Goal: Task Accomplishment & Management: Manage account settings

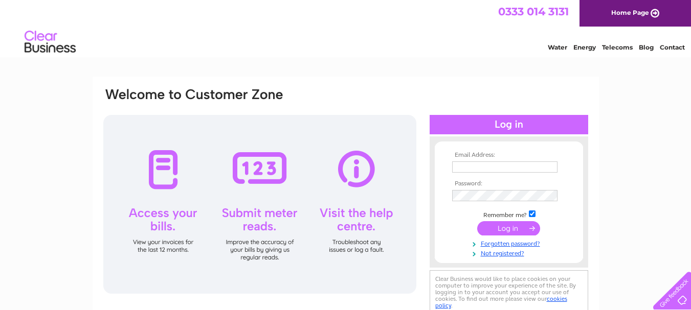
click at [468, 164] on input "text" at bounding box center [504, 167] width 105 height 11
type input "[PERSON_NAME][EMAIL_ADDRESS][PERSON_NAME][DOMAIN_NAME]"
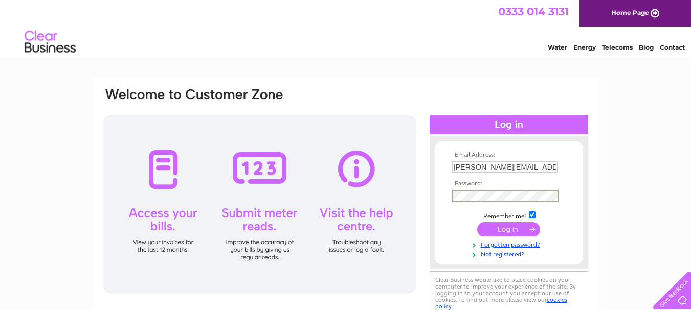
click at [499, 230] on input "submit" at bounding box center [508, 229] width 63 height 14
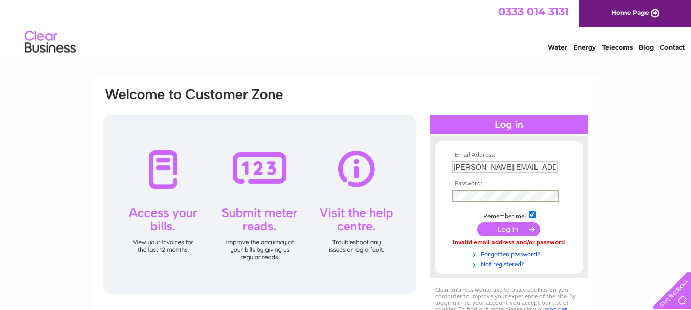
click at [509, 233] on input "submit" at bounding box center [508, 229] width 63 height 14
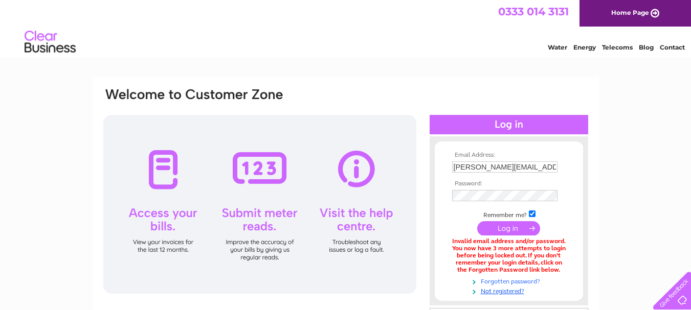
click at [495, 280] on link "Forgotten password?" at bounding box center [510, 281] width 116 height 10
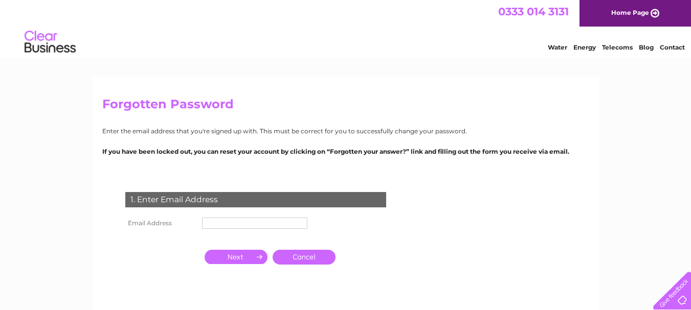
click at [300, 224] on input "text" at bounding box center [254, 223] width 105 height 11
type input "[PERSON_NAME][EMAIL_ADDRESS][PERSON_NAME][DOMAIN_NAME]"
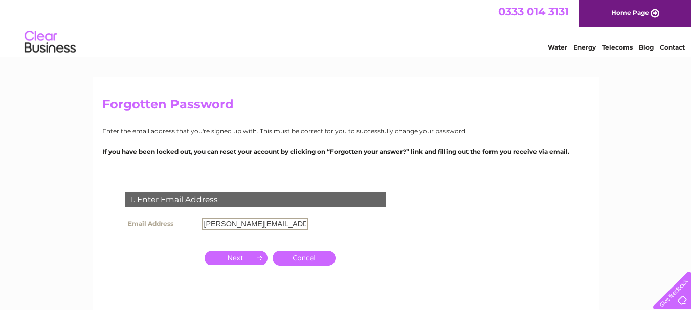
click at [246, 255] on input "button" at bounding box center [235, 258] width 63 height 14
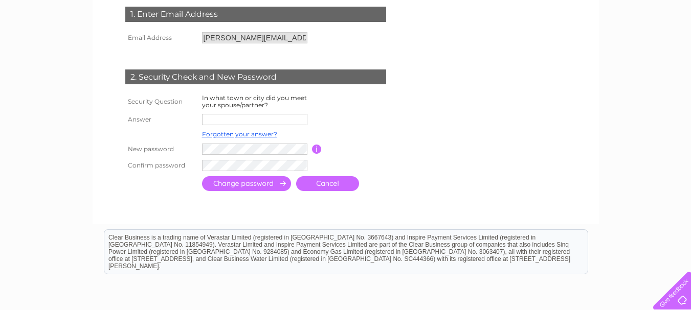
scroll to position [193, 0]
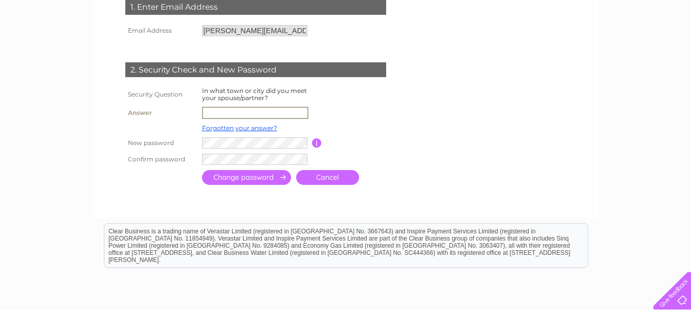
click at [275, 110] on input "text" at bounding box center [255, 113] width 106 height 12
type input "Stirling"
click at [167, 137] on tr "New password Password must be at least 6 characters long" at bounding box center [268, 142] width 290 height 17
click at [183, 162] on tr "Confirm password" at bounding box center [268, 158] width 290 height 17
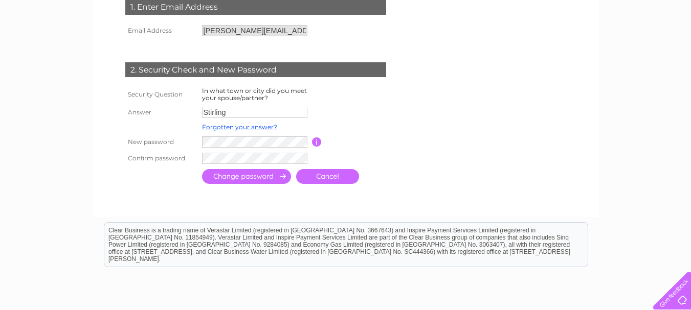
click at [272, 178] on input "submit" at bounding box center [246, 176] width 89 height 15
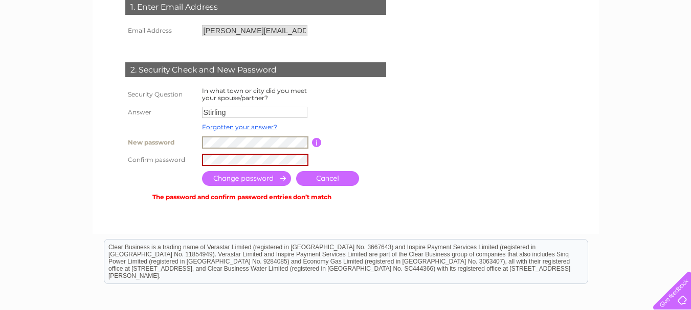
click at [188, 141] on tr "New password Password must be at least 6 characters long" at bounding box center [268, 142] width 290 height 17
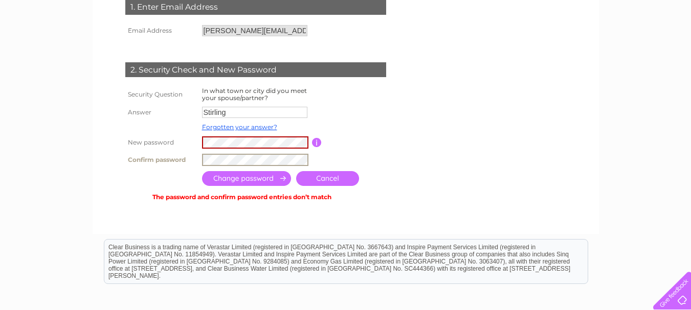
click at [191, 164] on tr "Confirm password" at bounding box center [268, 159] width 290 height 17
click at [228, 181] on input "submit" at bounding box center [246, 178] width 89 height 15
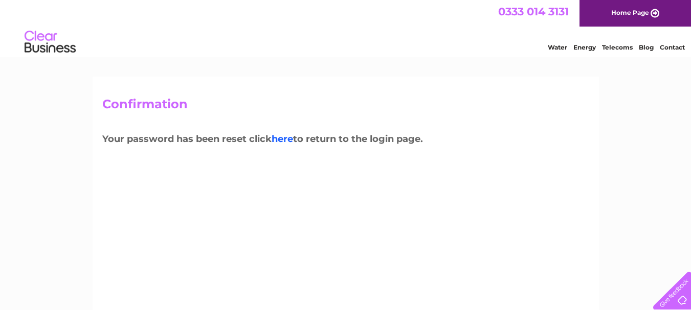
click at [284, 140] on link "here" at bounding box center [281, 138] width 21 height 11
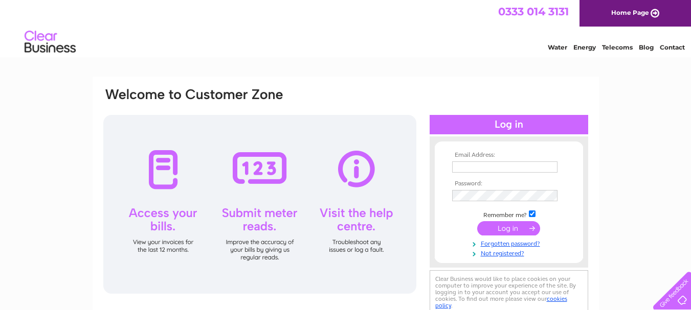
type input "[PERSON_NAME][EMAIL_ADDRESS][PERSON_NAME][DOMAIN_NAME]"
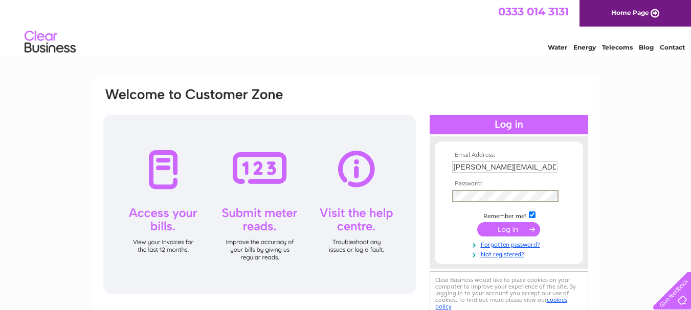
click at [439, 203] on form "Email Address: [PERSON_NAME][EMAIL_ADDRESS][PERSON_NAME][DOMAIN_NAME] Password:" at bounding box center [509, 205] width 148 height 107
click at [509, 231] on input "submit" at bounding box center [508, 229] width 63 height 14
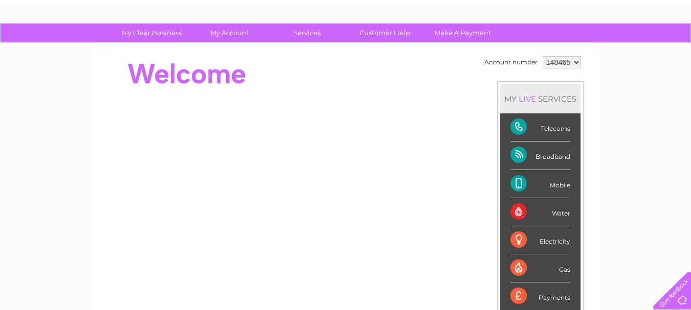
scroll to position [52, 0]
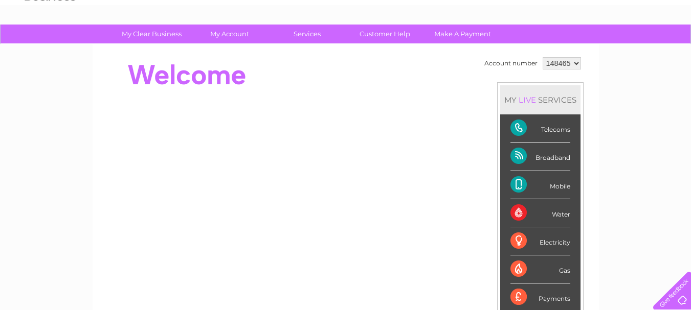
click at [515, 186] on div "Mobile" at bounding box center [540, 185] width 60 height 28
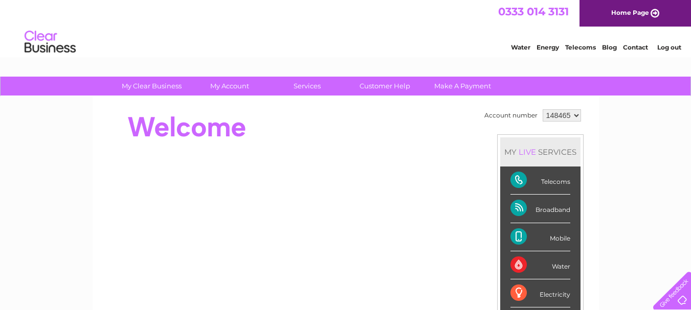
click at [582, 47] on link "Telecoms" at bounding box center [580, 47] width 31 height 8
